Goal: Submit feedback/report problem: Submit feedback/report problem

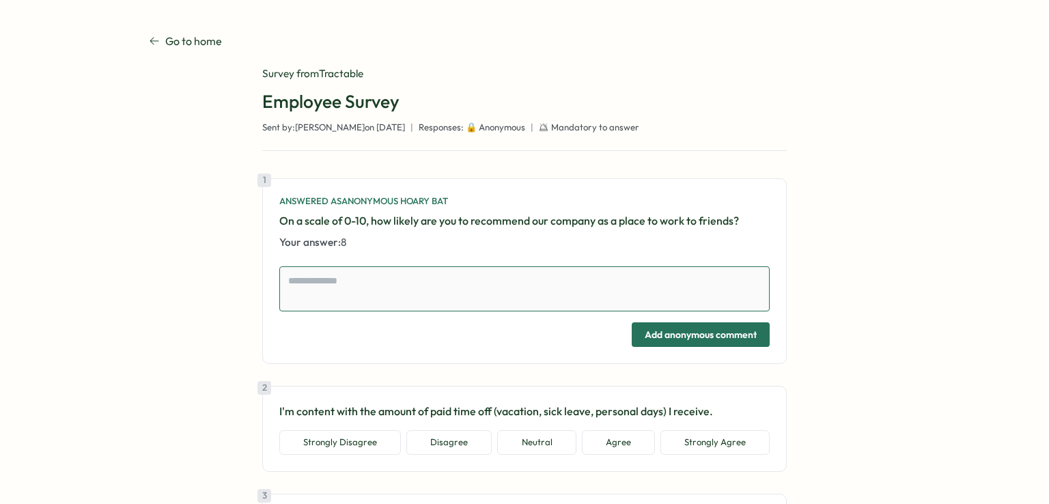
click at [388, 288] on textarea at bounding box center [524, 288] width 490 height 45
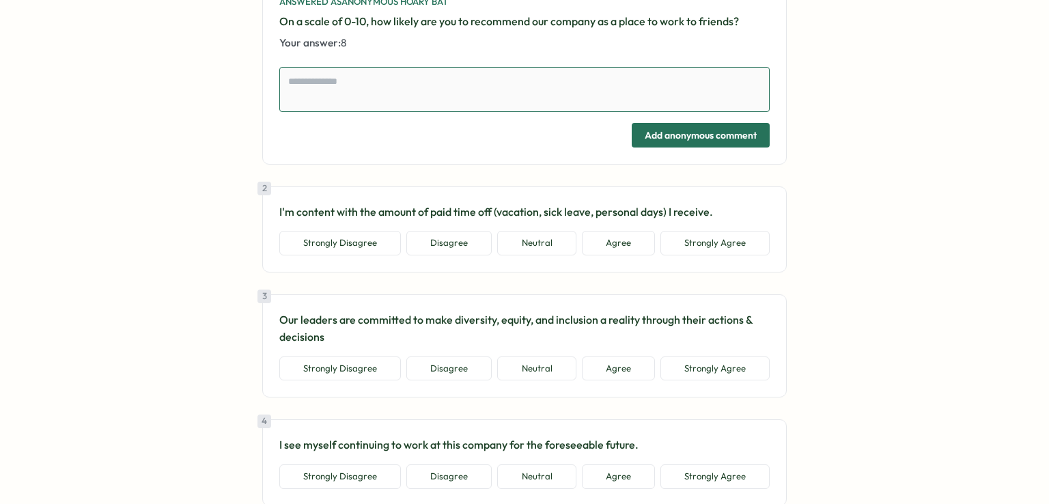
scroll to position [205, 0]
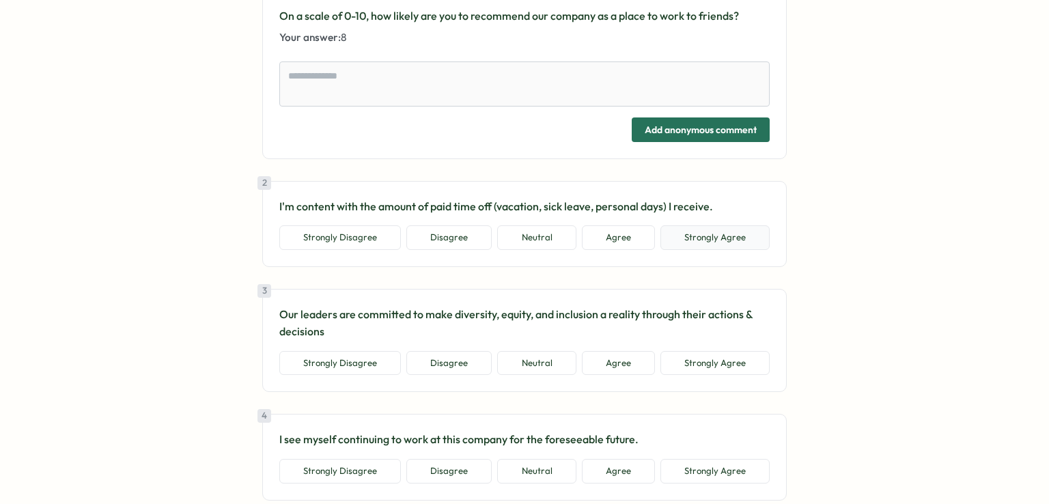
click at [703, 236] on button "Strongly Agree" at bounding box center [714, 237] width 109 height 25
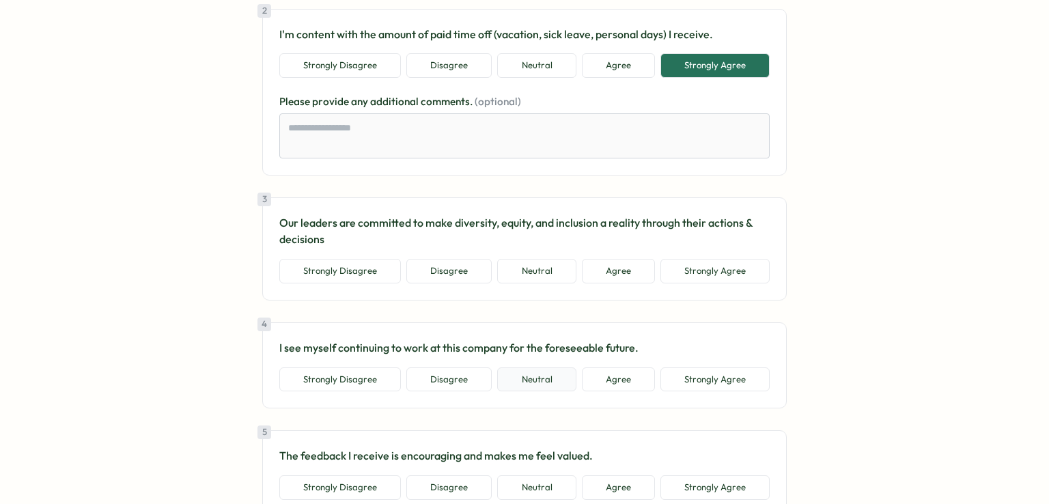
scroll to position [410, 0]
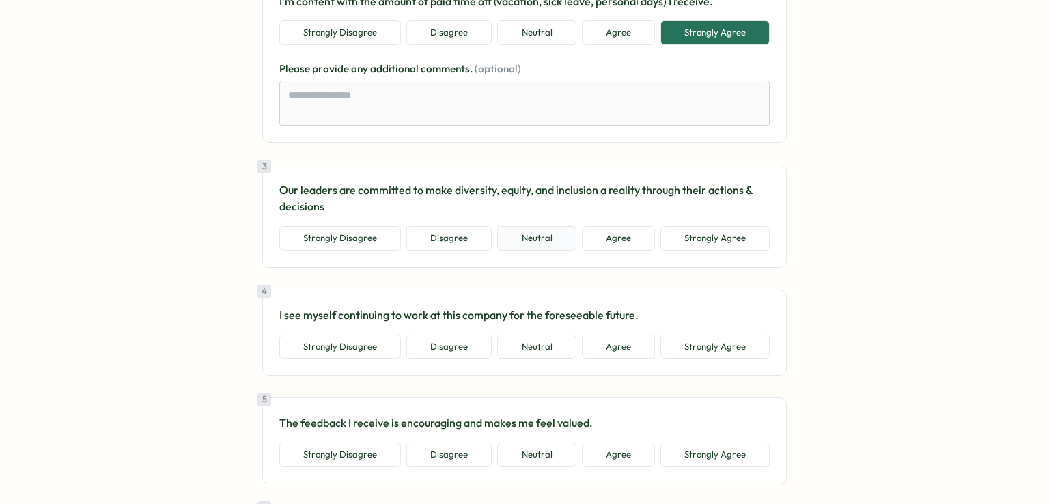
click at [550, 239] on button "Neutral" at bounding box center [536, 238] width 79 height 25
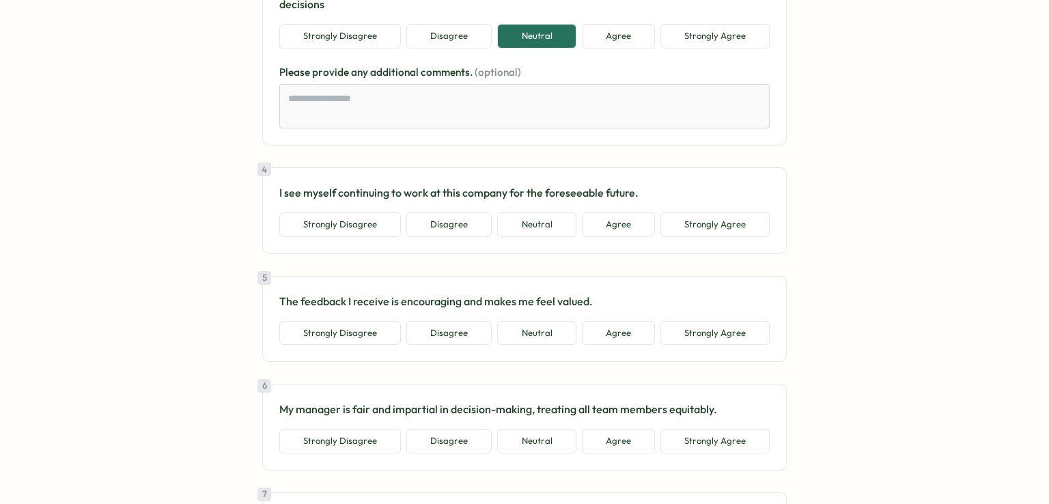
scroll to position [614, 0]
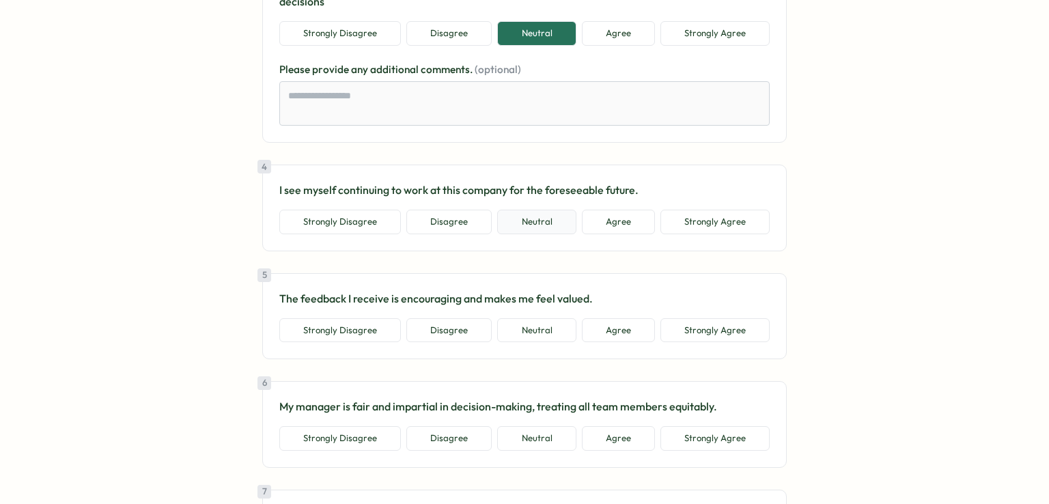
click at [522, 229] on button "Neutral" at bounding box center [536, 222] width 79 height 25
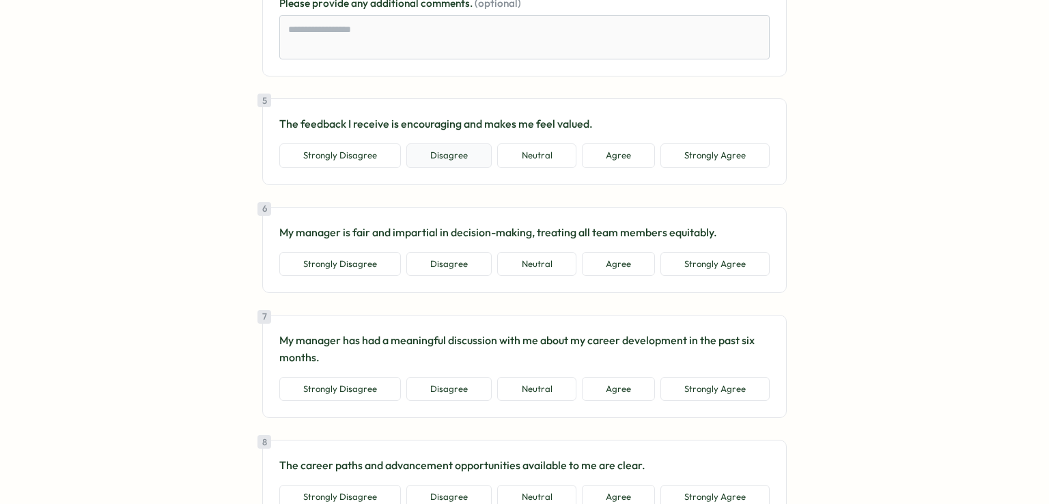
scroll to position [888, 0]
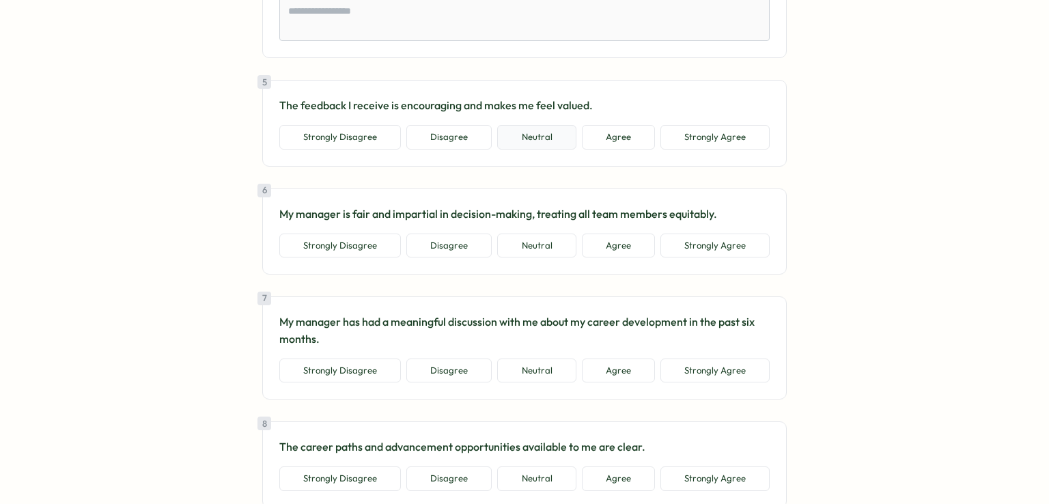
click at [530, 140] on button "Neutral" at bounding box center [536, 137] width 79 height 25
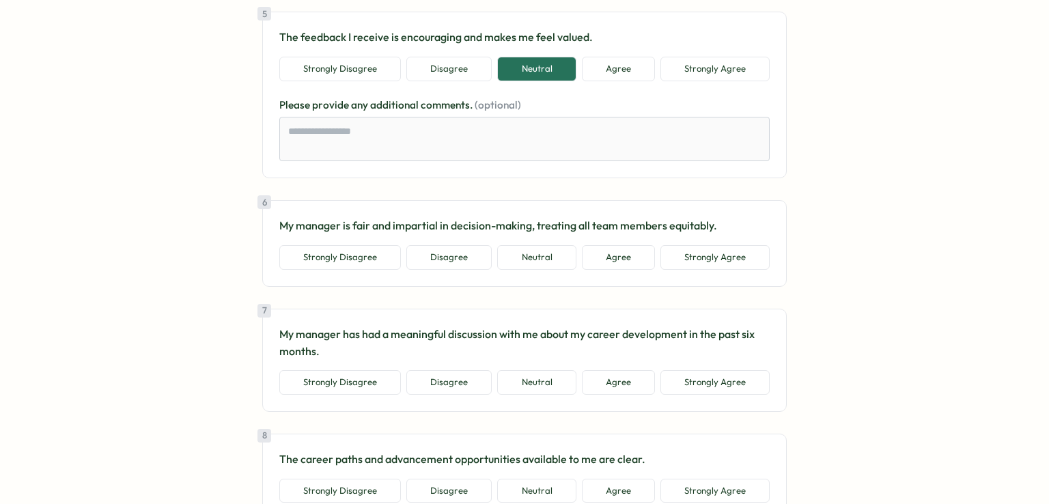
scroll to position [1024, 0]
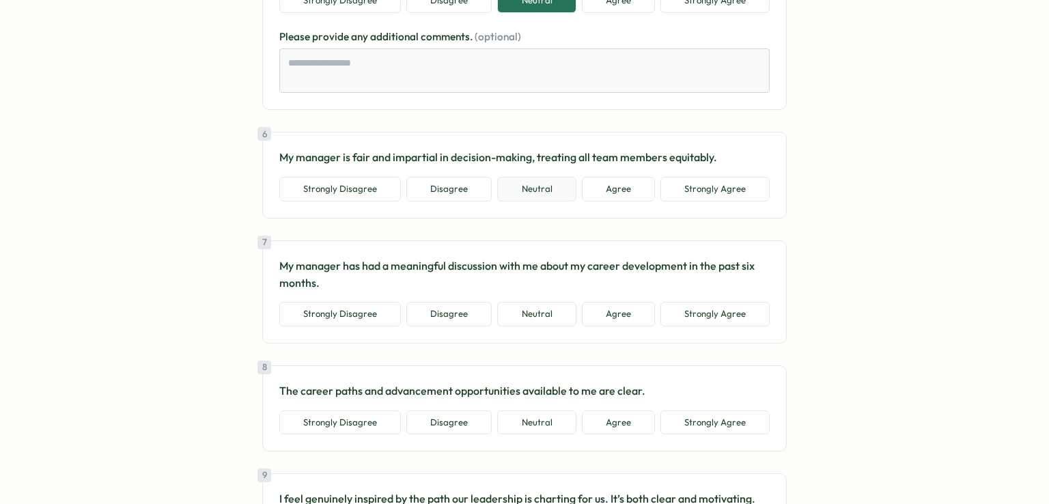
click at [543, 194] on button "Neutral" at bounding box center [536, 189] width 79 height 25
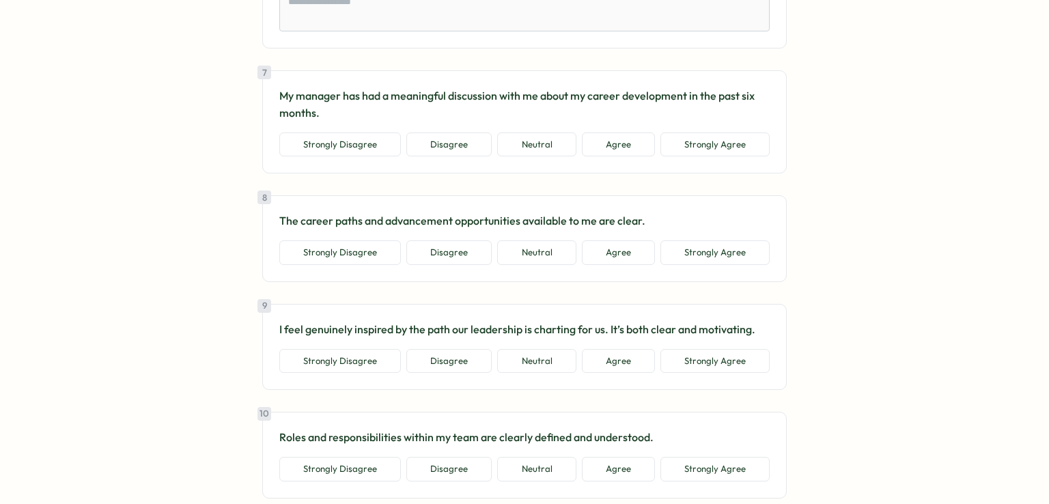
scroll to position [1297, 0]
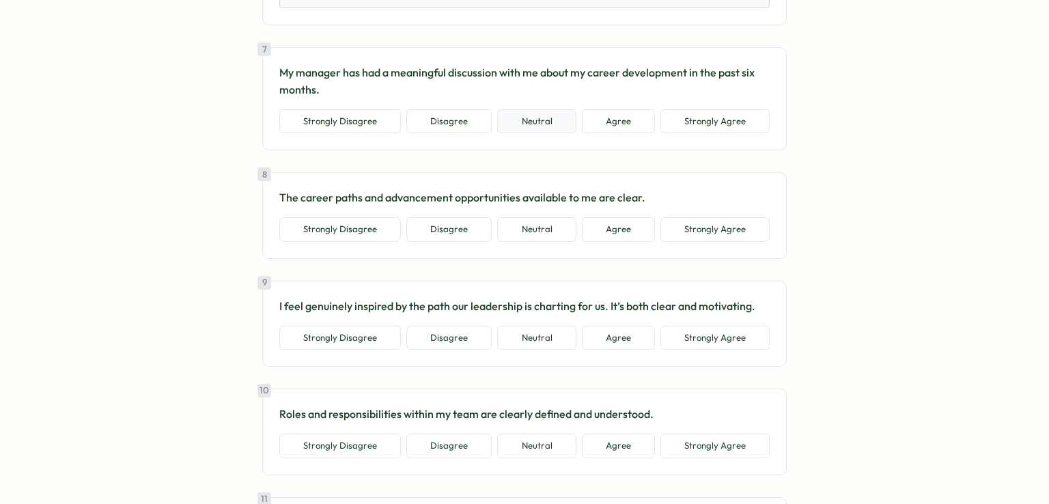
click at [524, 115] on button "Neutral" at bounding box center [536, 121] width 79 height 25
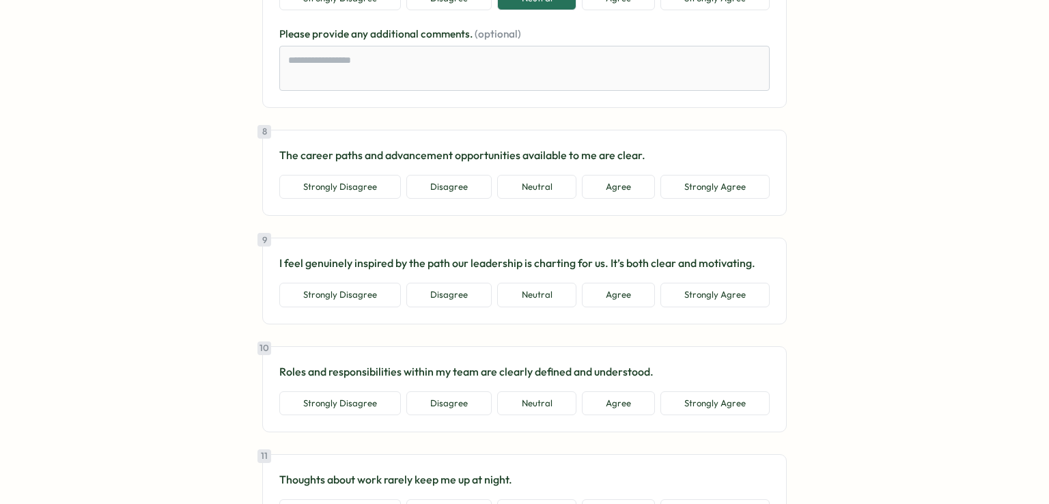
scroll to position [1434, 0]
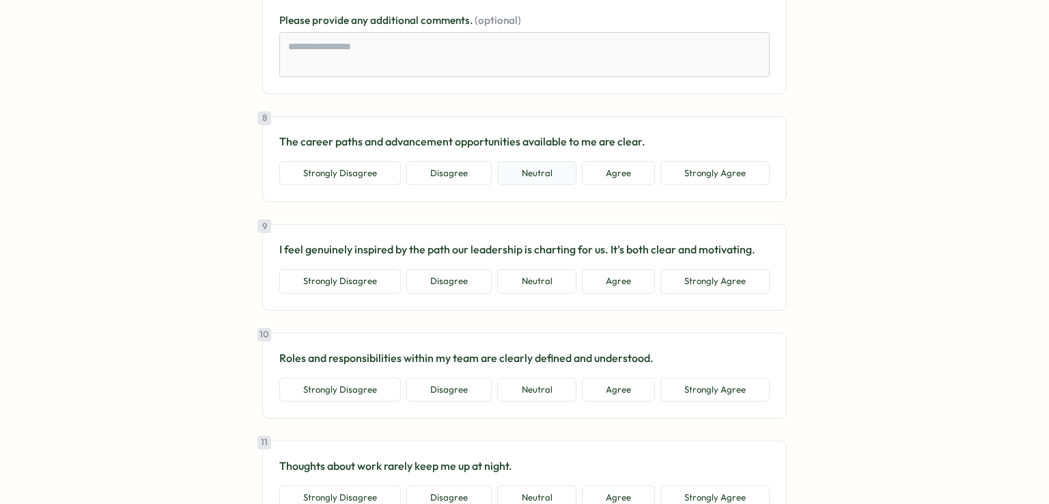
click at [538, 177] on button "Neutral" at bounding box center [536, 173] width 79 height 25
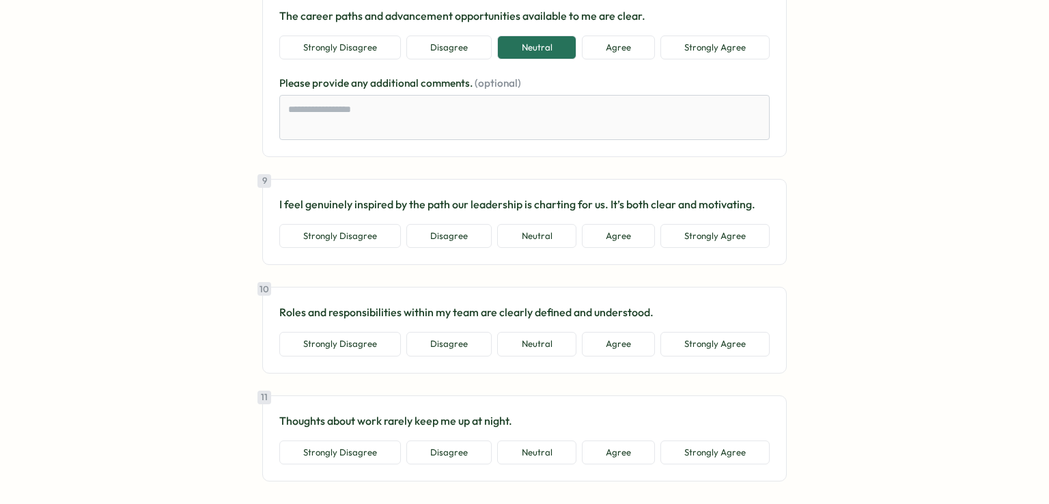
scroll to position [1570, 0]
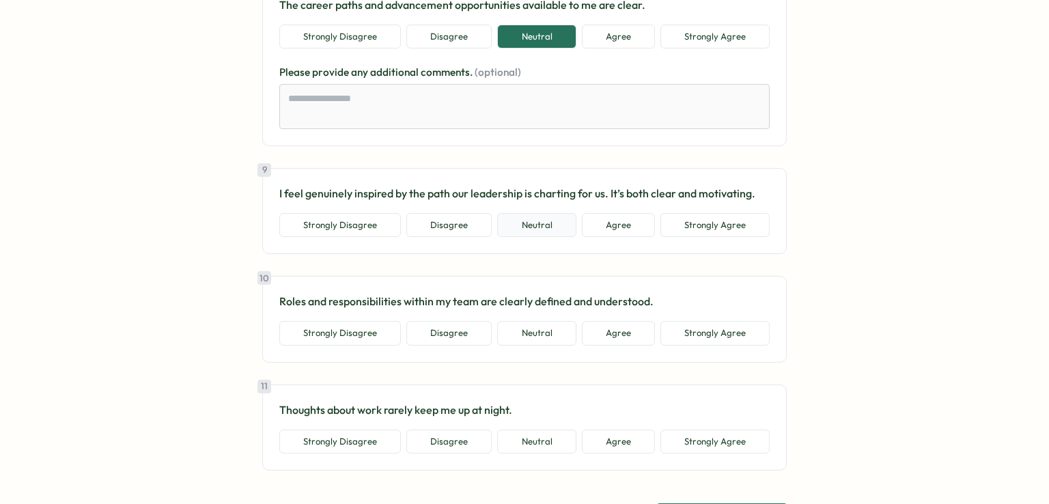
click at [537, 223] on button "Neutral" at bounding box center [536, 225] width 79 height 25
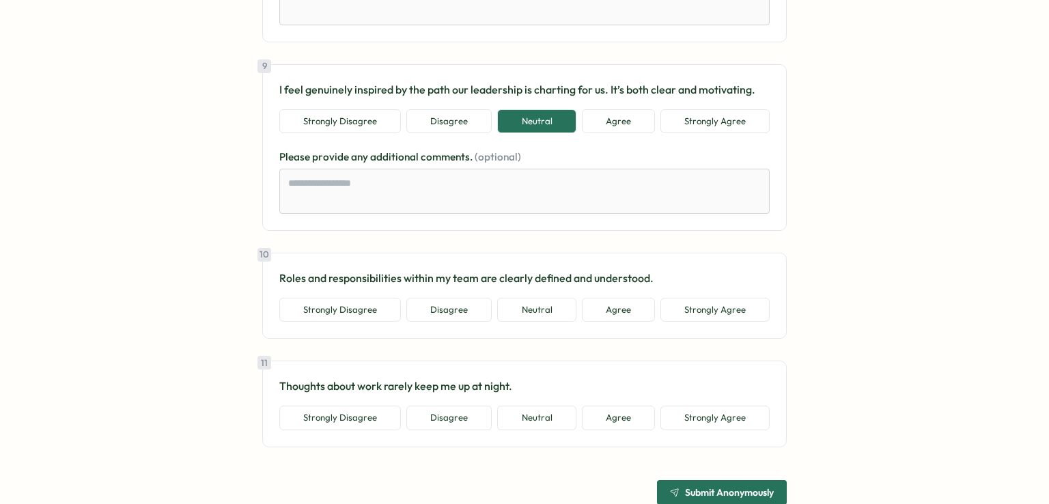
scroll to position [1701, 0]
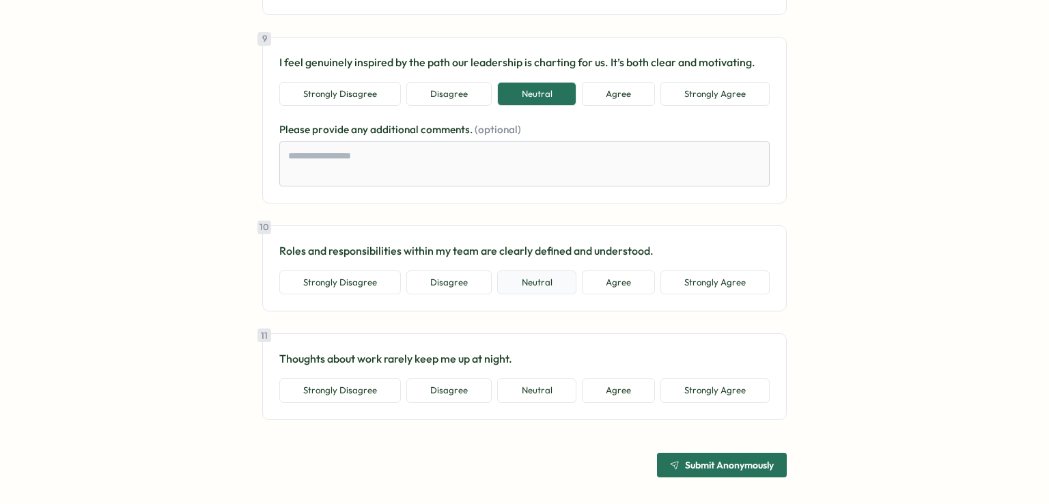
click at [535, 279] on button "Neutral" at bounding box center [536, 282] width 79 height 25
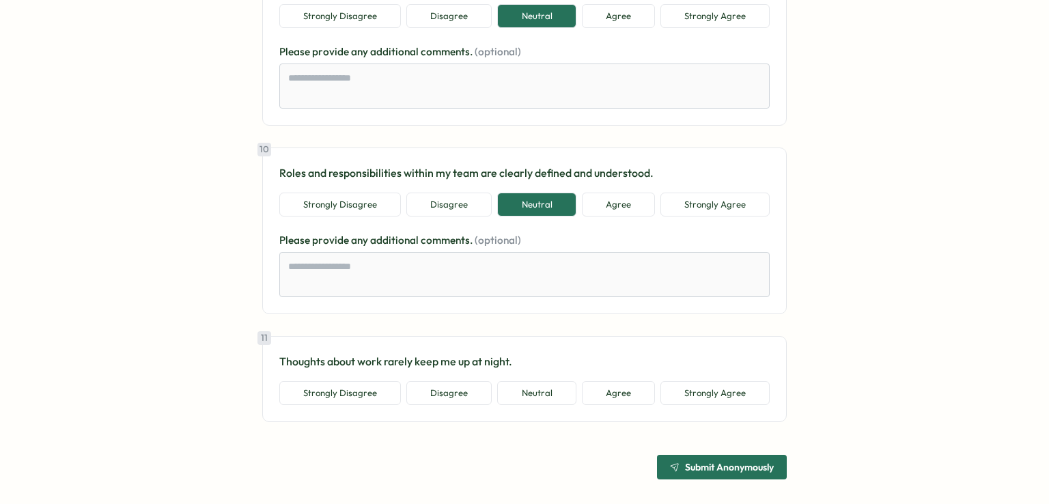
scroll to position [1782, 0]
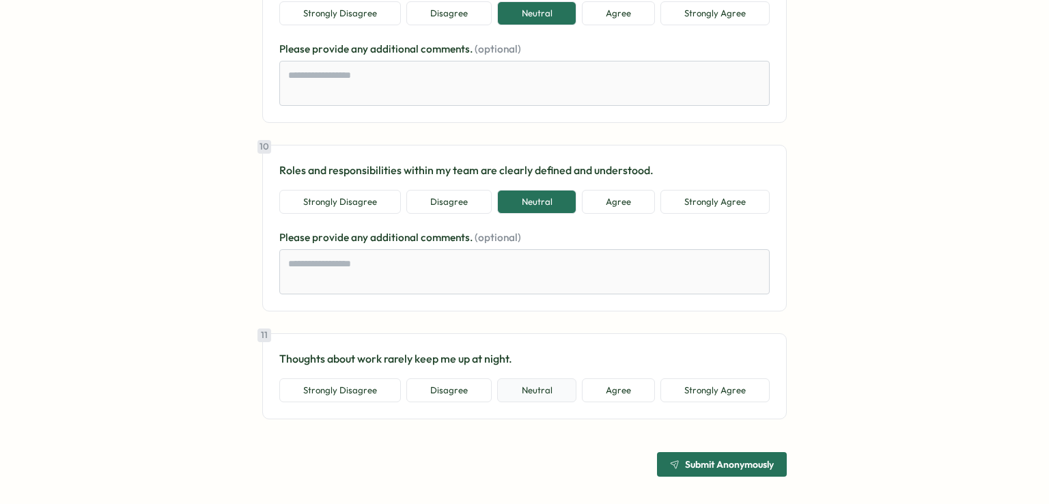
click at [539, 394] on button "Neutral" at bounding box center [536, 390] width 79 height 25
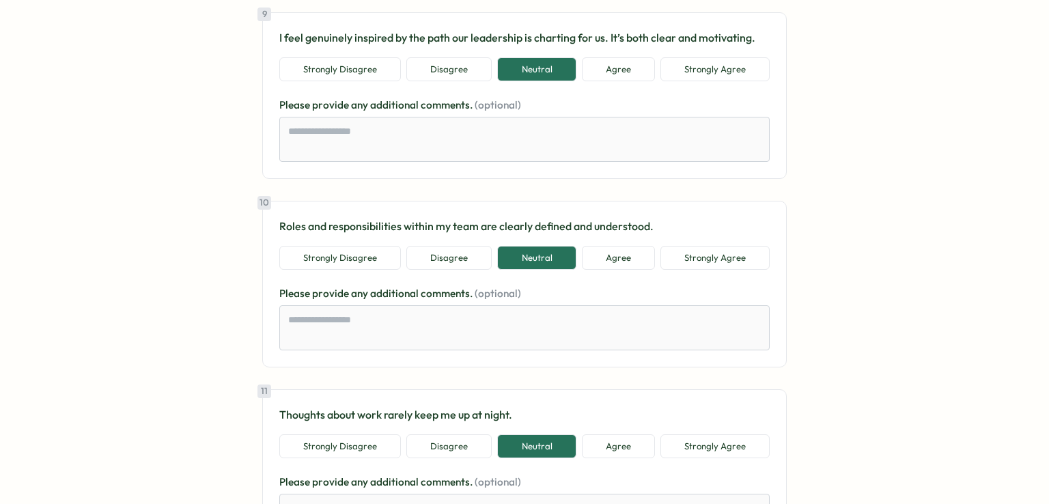
scroll to position [1862, 0]
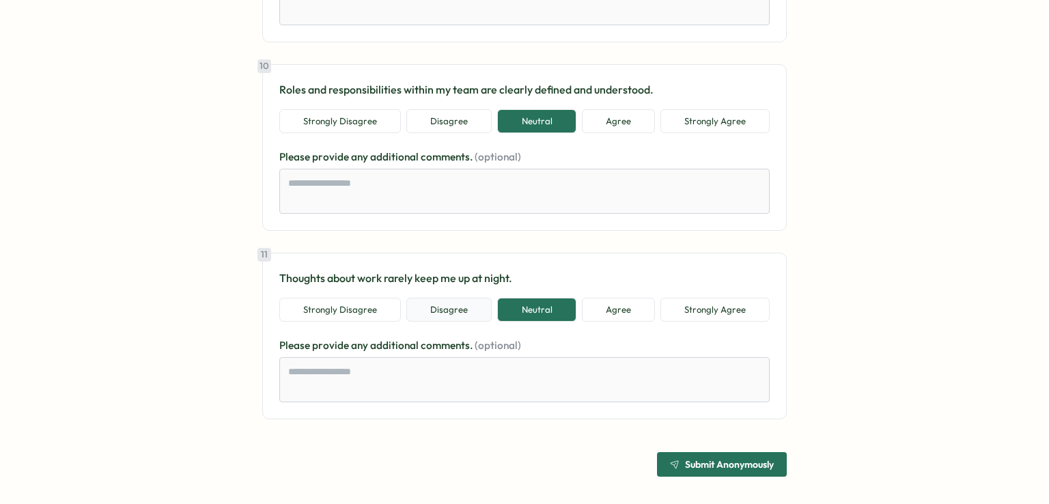
click at [442, 307] on button "Disagree" at bounding box center [448, 310] width 85 height 25
type textarea "*"
click at [705, 459] on span "Submit Anonymously" at bounding box center [729, 464] width 89 height 10
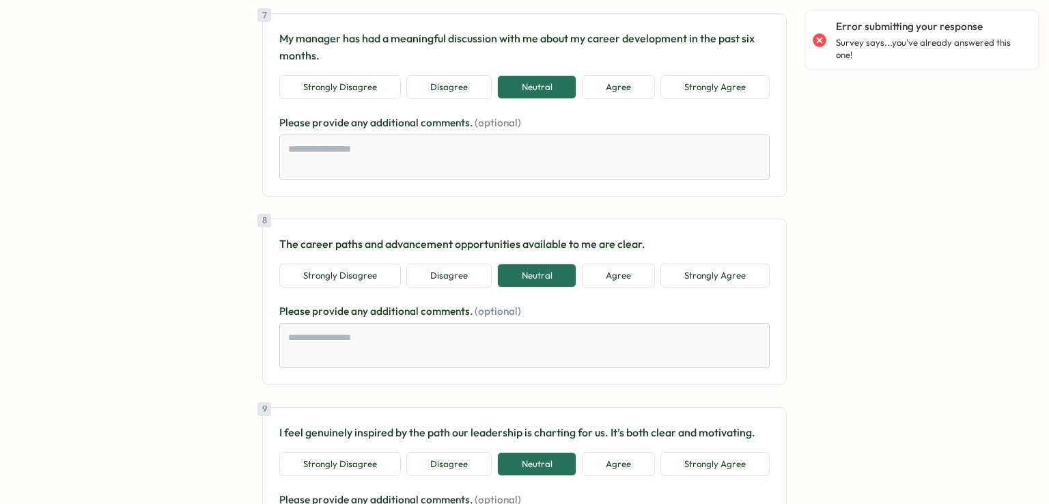
scroll to position [1316, 0]
